Goal: Download file/media

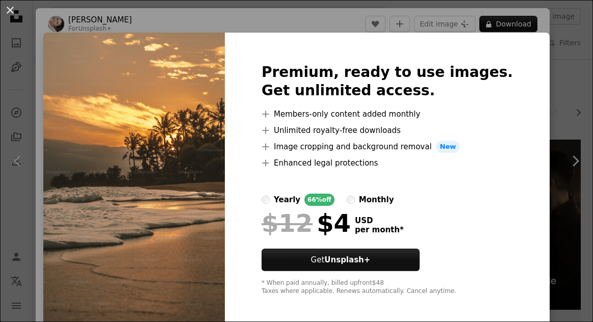
scroll to position [1127, 0]
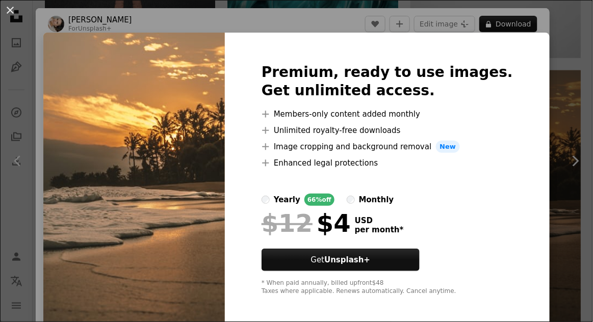
click at [561, 222] on div "An X shape Premium, ready to use images. Get unlimited access. A plus sign Memb…" at bounding box center [296, 161] width 593 height 322
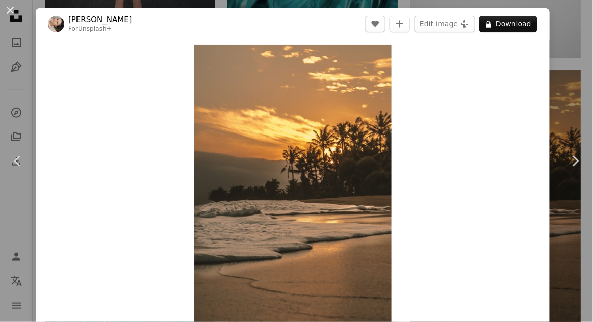
click at [9, 6] on button "An X shape" at bounding box center [10, 10] width 12 height 12
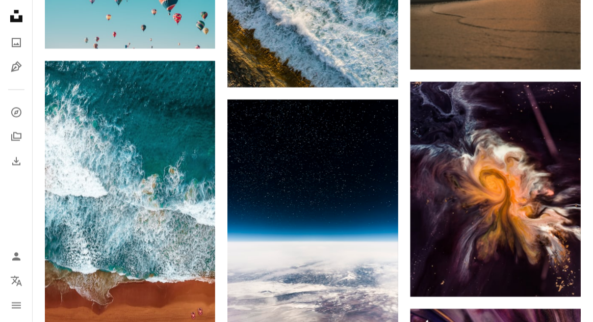
scroll to position [1382, 0]
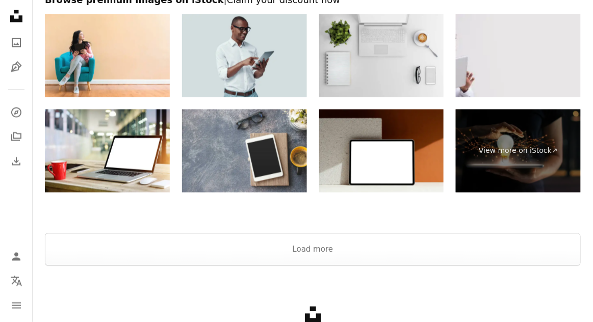
click at [503, 249] on button "Load more" at bounding box center [313, 250] width 536 height 33
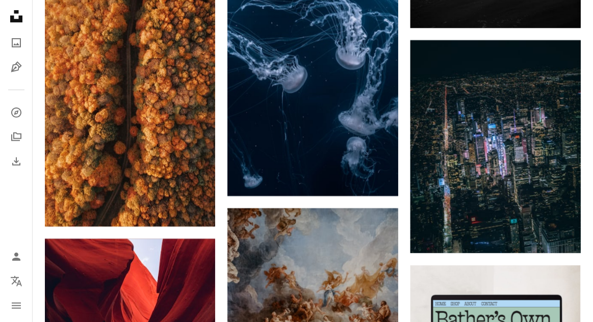
scroll to position [3801, 0]
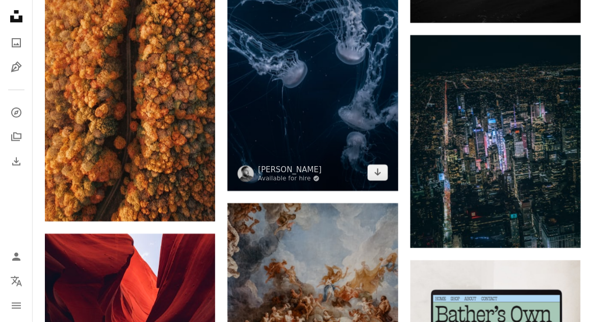
click at [362, 160] on img at bounding box center [312, 74] width 170 height 232
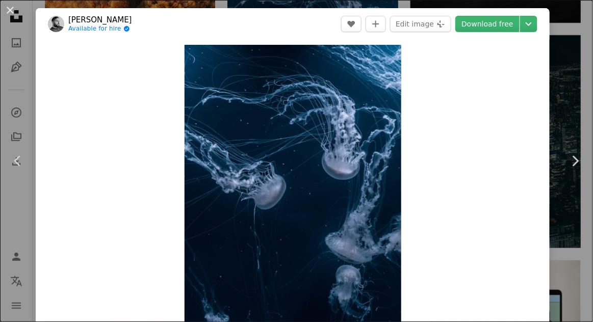
click at [535, 24] on icon "Chevron down" at bounding box center [529, 24] width 16 height 12
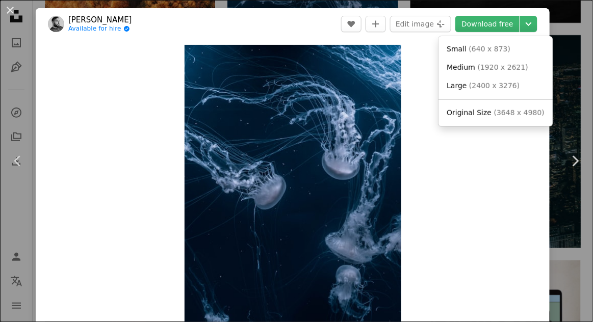
click at [519, 109] on span "( 3648 x 4980 )" at bounding box center [519, 113] width 50 height 8
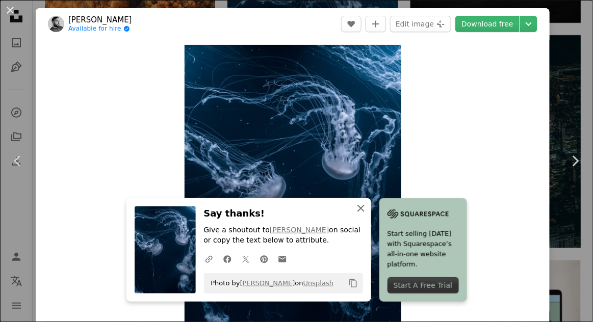
click at [366, 209] on icon "An X shape" at bounding box center [361, 208] width 12 height 12
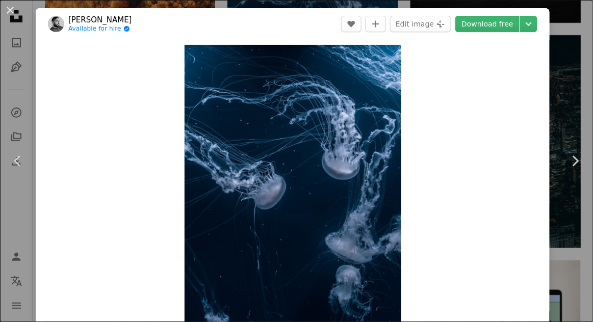
click at [13, 5] on button "An X shape" at bounding box center [10, 10] width 12 height 12
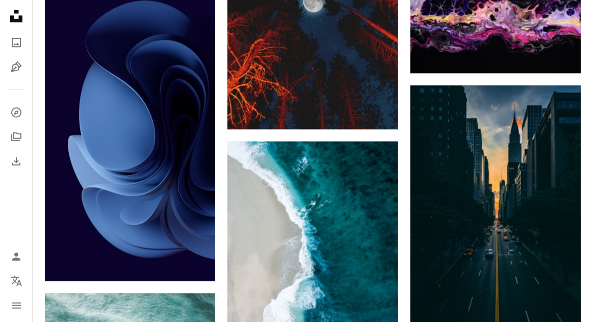
scroll to position [4847, 0]
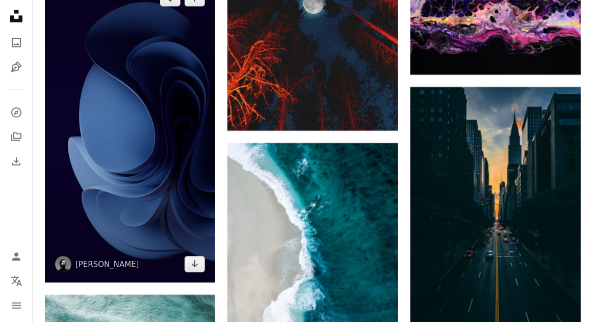
click at [172, 172] on img at bounding box center [130, 131] width 170 height 303
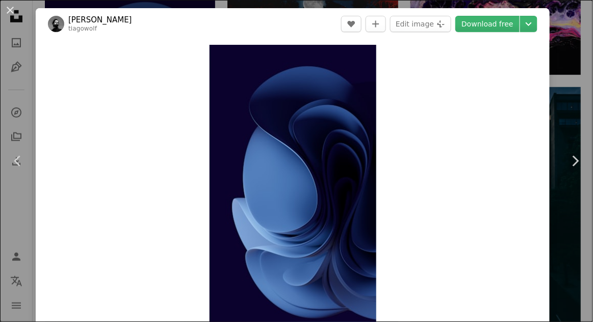
click at [535, 25] on icon "Chevron down" at bounding box center [529, 24] width 16 height 12
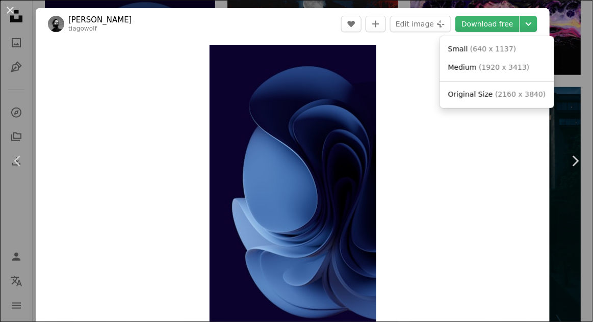
click at [505, 94] on span "( 2160 x 3840 )" at bounding box center [520, 94] width 50 height 8
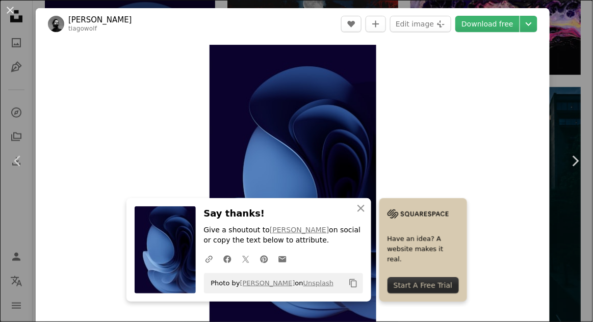
click at [8, 9] on button "An X shape" at bounding box center [10, 10] width 12 height 12
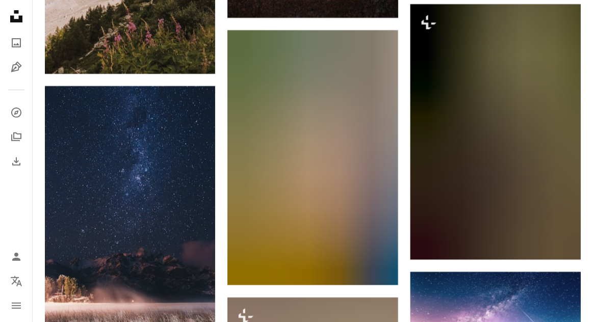
scroll to position [5591, 0]
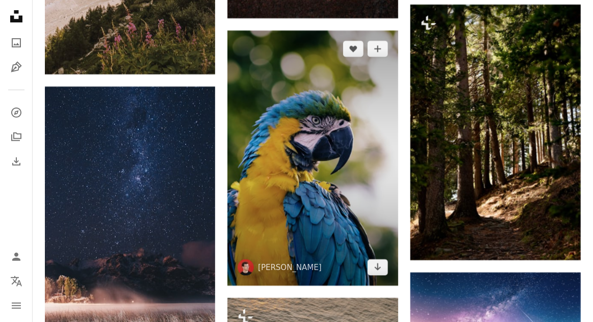
click at [367, 241] on img at bounding box center [312, 158] width 170 height 255
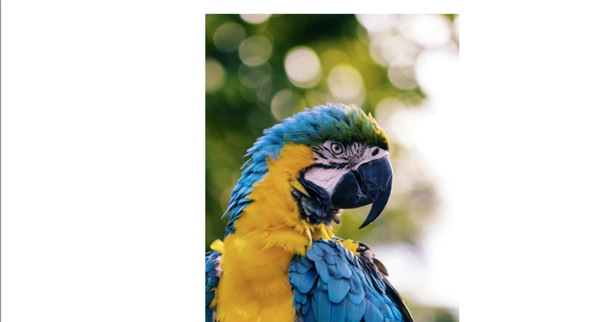
scroll to position [5591, 0]
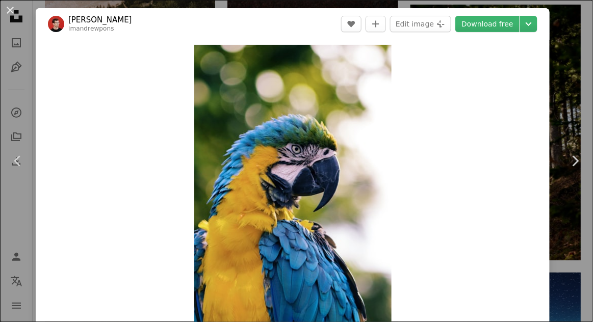
click at [531, 27] on icon "Chevron down" at bounding box center [529, 24] width 16 height 12
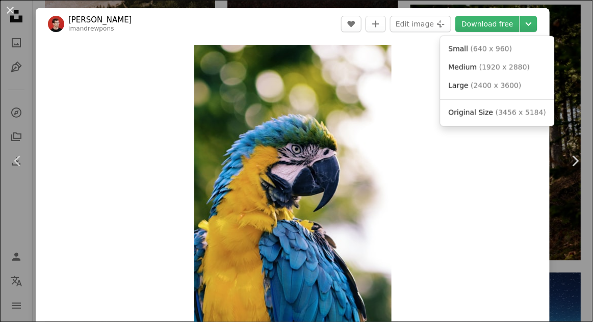
click at [527, 114] on span "( 3456 x 5184 )" at bounding box center [521, 112] width 50 height 8
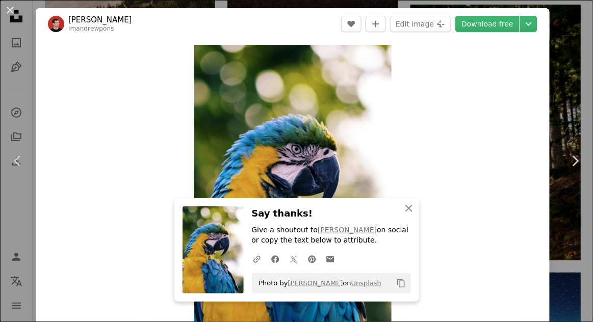
click at [13, 10] on button "An X shape" at bounding box center [10, 10] width 12 height 12
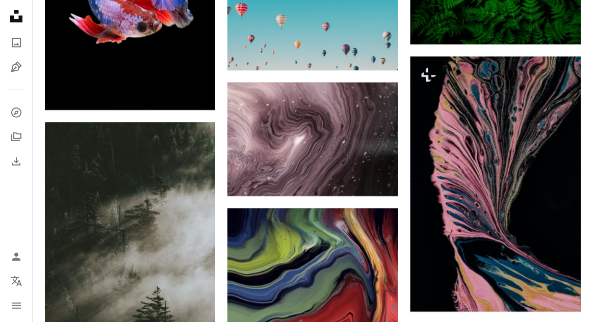
scroll to position [10278, 0]
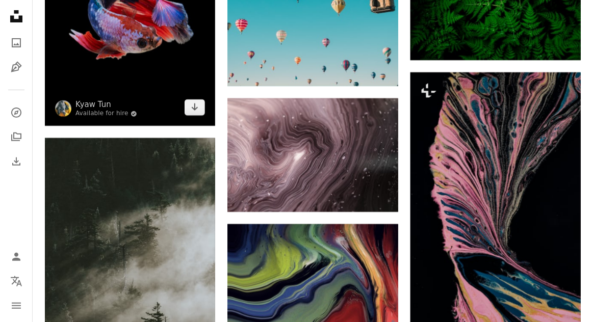
click at [71, 74] on img at bounding box center [130, 1] width 170 height 250
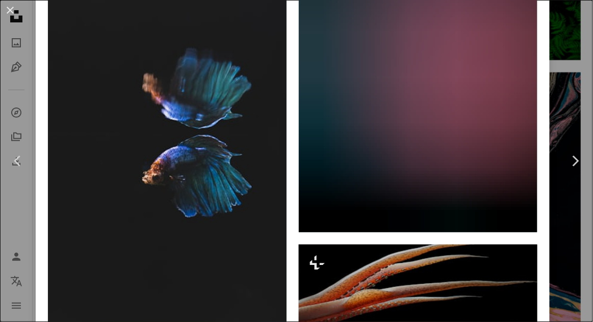
scroll to position [5413, 0]
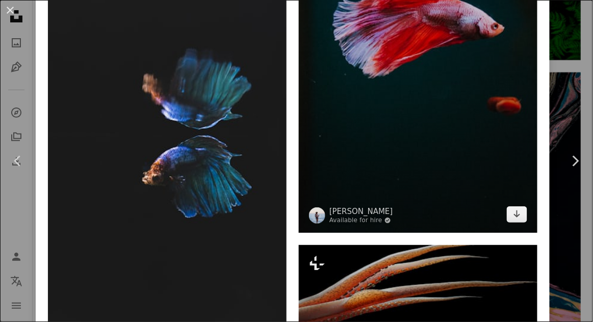
click at [504, 222] on img at bounding box center [418, 54] width 239 height 358
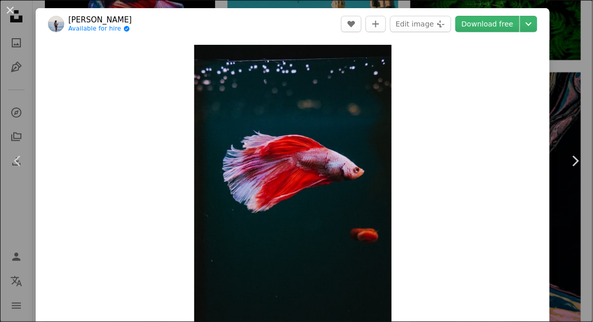
click at [537, 21] on icon "Chevron down" at bounding box center [529, 24] width 16 height 12
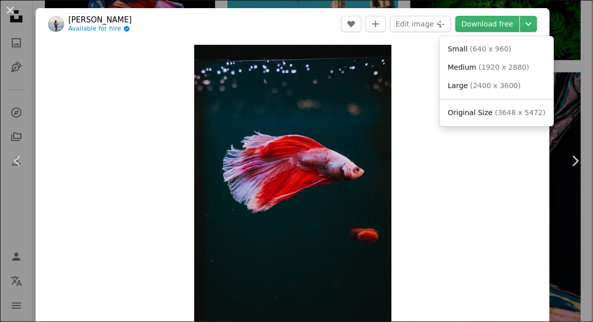
click at [512, 90] on span "( 2400 x 3600 )" at bounding box center [495, 86] width 50 height 8
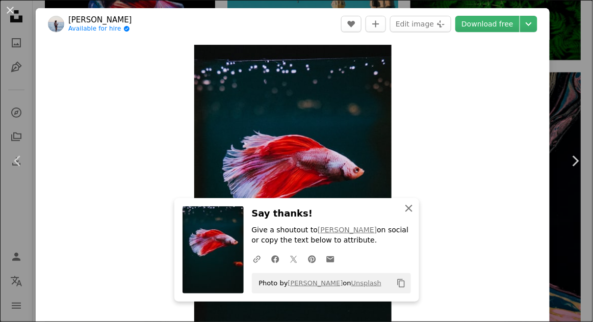
click at [413, 207] on icon "An X shape" at bounding box center [409, 208] width 12 height 12
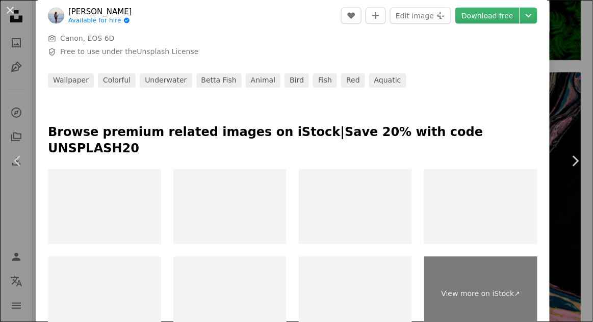
scroll to position [410, 0]
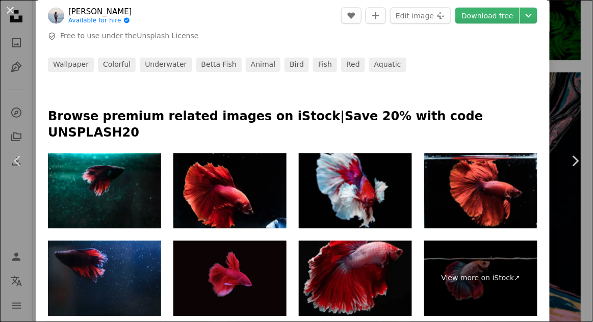
click at [382, 176] on img at bounding box center [355, 190] width 113 height 75
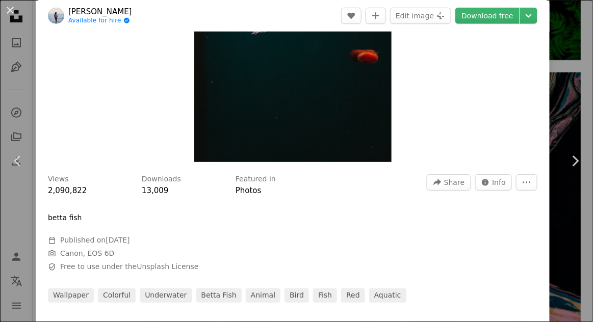
scroll to position [0, 0]
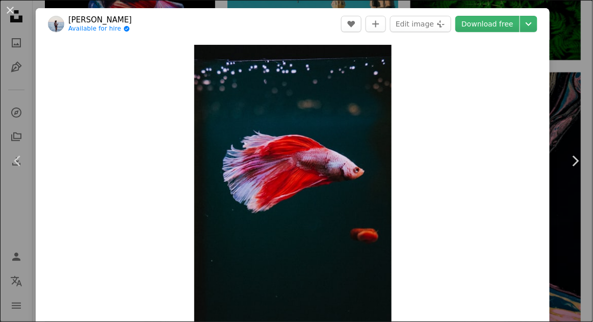
click at [7, 13] on button "An X shape" at bounding box center [10, 10] width 12 height 12
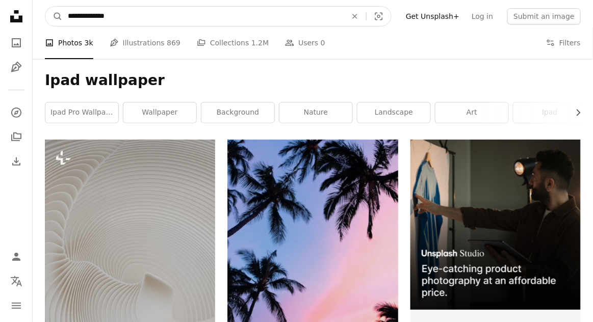
click at [313, 15] on input "**********" at bounding box center [203, 16] width 281 height 19
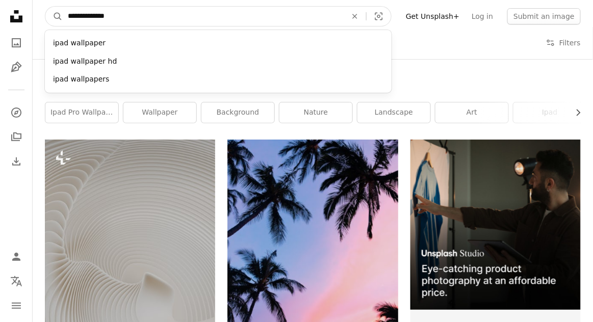
click at [366, 16] on icon "An X shape" at bounding box center [355, 16] width 22 height 8
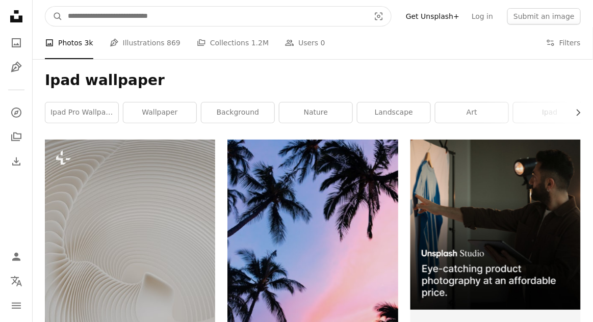
click at [329, 13] on input "Find visuals sitewide" at bounding box center [215, 16] width 304 height 19
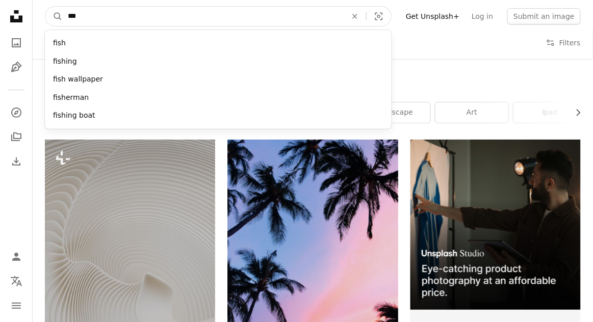
type input "****"
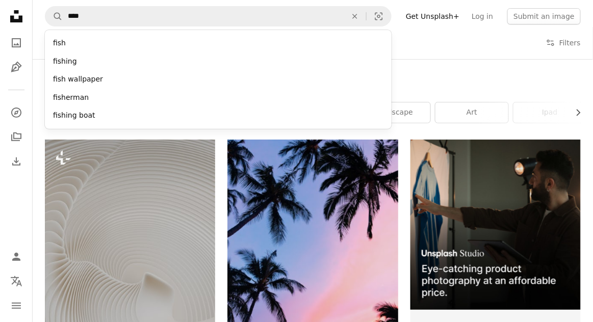
click at [141, 43] on div "fish" at bounding box center [218, 43] width 347 height 18
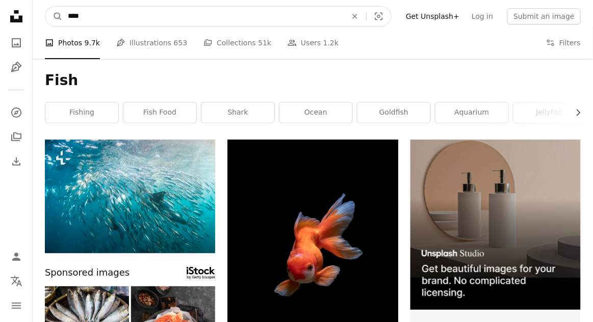
click at [220, 15] on input "****" at bounding box center [203, 16] width 281 height 19
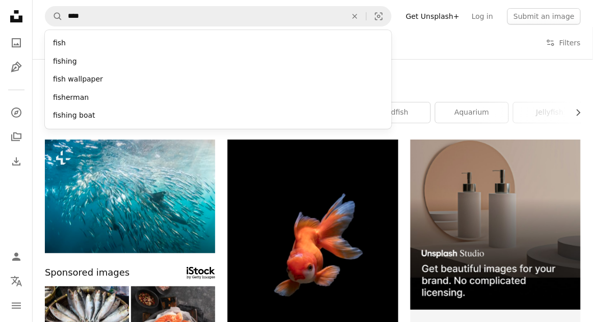
click at [134, 81] on div "fish wallpaper" at bounding box center [218, 79] width 347 height 18
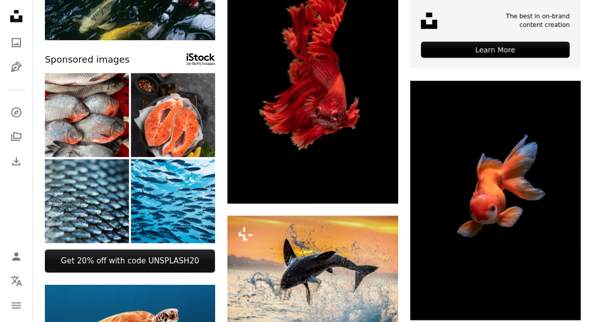
scroll to position [305, 0]
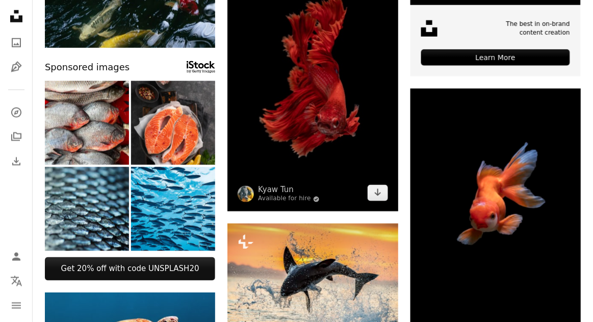
click at [341, 151] on img at bounding box center [312, 86] width 170 height 251
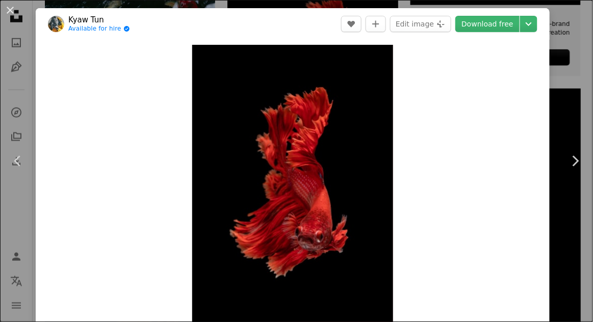
click at [537, 23] on icon "Chevron down" at bounding box center [529, 24] width 16 height 12
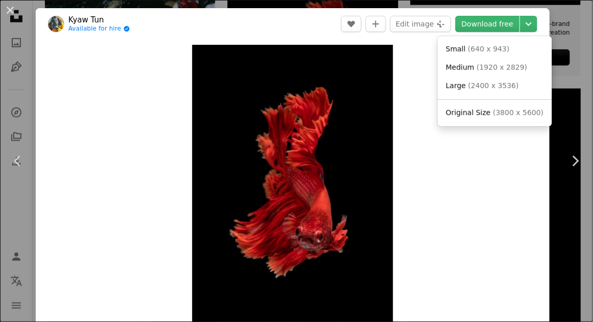
click at [501, 113] on span "( 3800 x 5600 )" at bounding box center [518, 113] width 50 height 8
